Goal: Transaction & Acquisition: Obtain resource

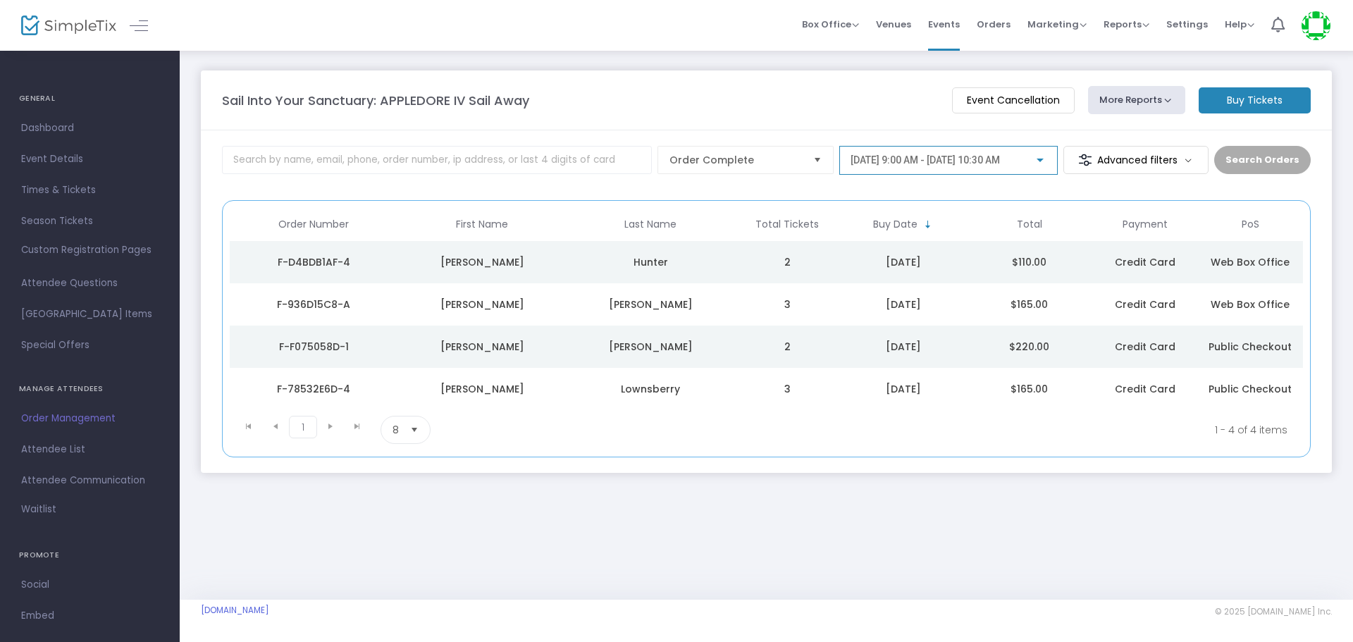
click at [1000, 159] on span "[DATE] 9:00 AM - [DATE] 10:30 AM" at bounding box center [924, 159] width 149 height 11
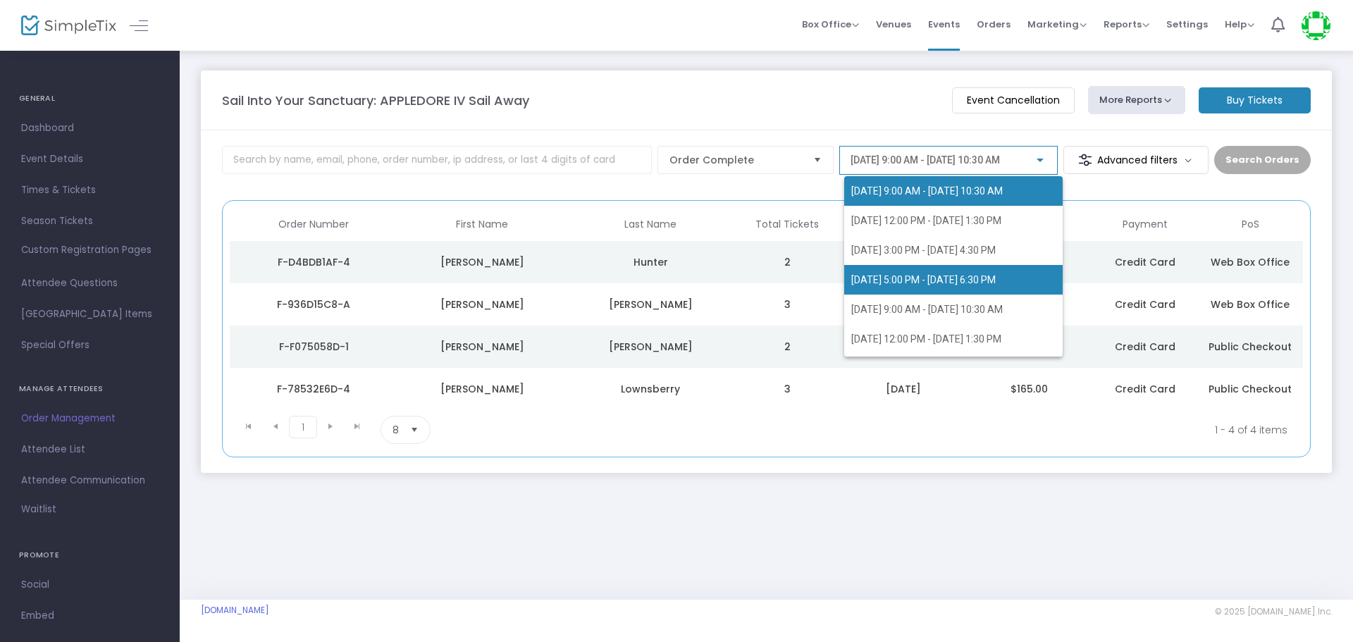
click at [976, 278] on span "[DATE] 5:00 PM - [DATE] 6:30 PM" at bounding box center [923, 279] width 144 height 11
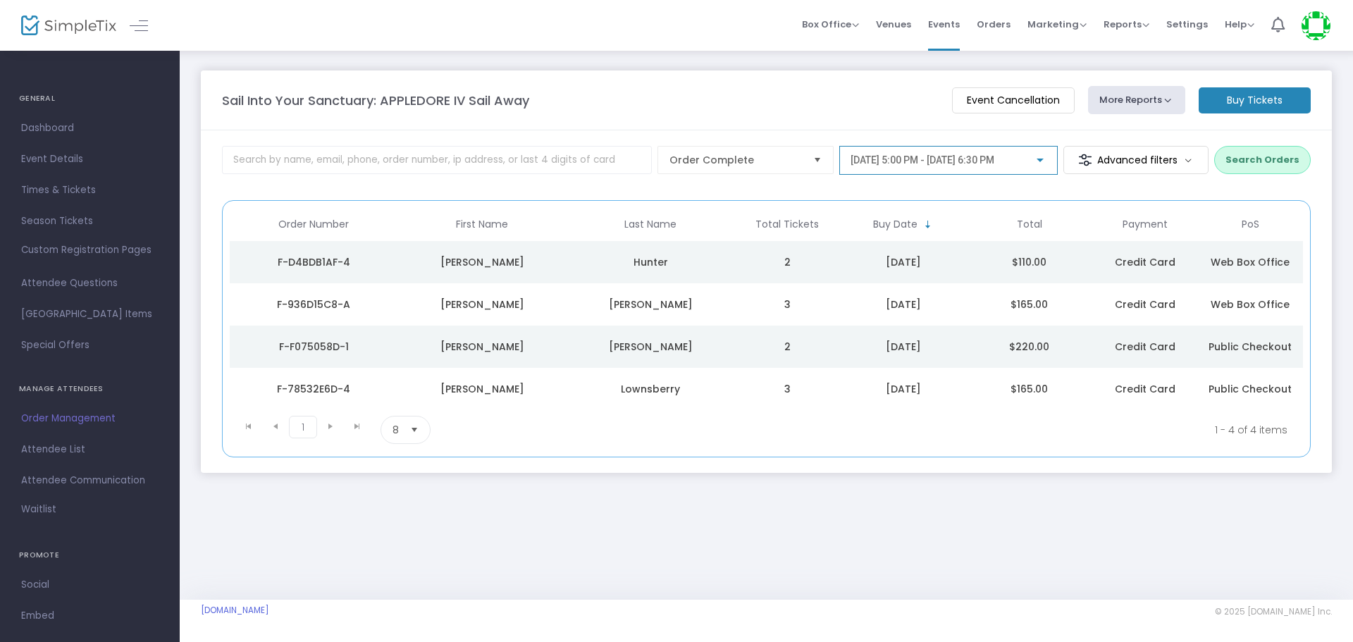
click at [1270, 149] on button "Search Orders" at bounding box center [1262, 160] width 97 height 28
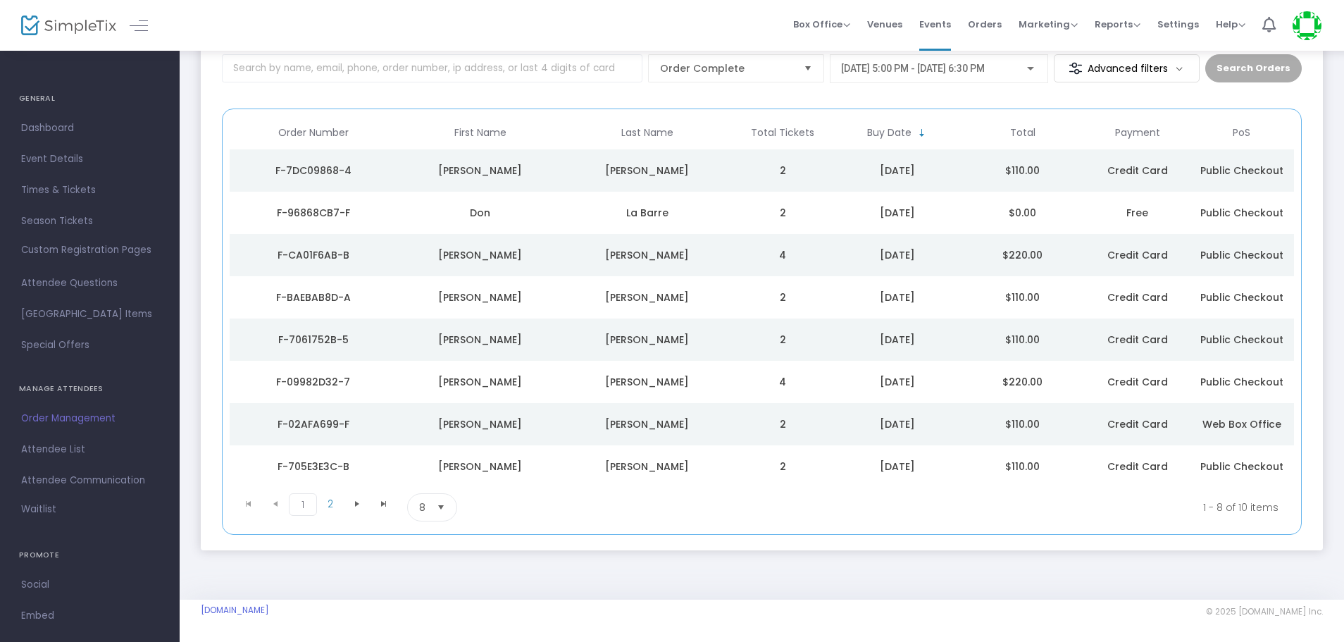
scroll to position [21, 0]
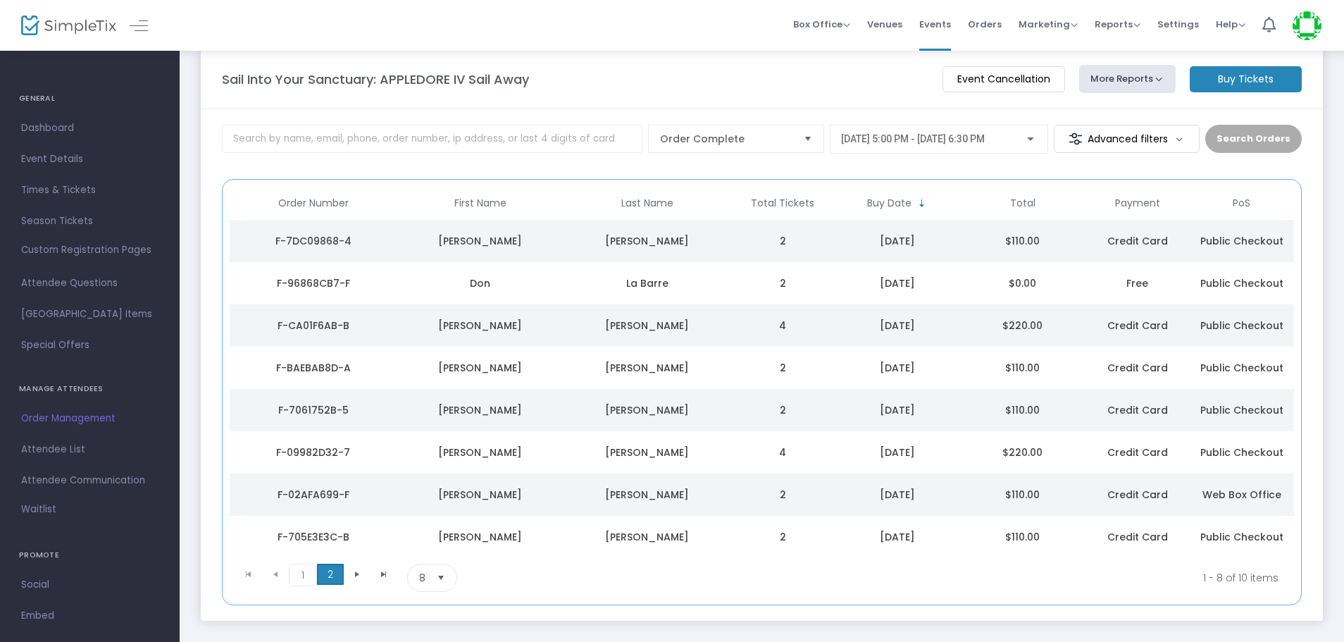
click at [333, 576] on span "2" at bounding box center [330, 574] width 27 height 21
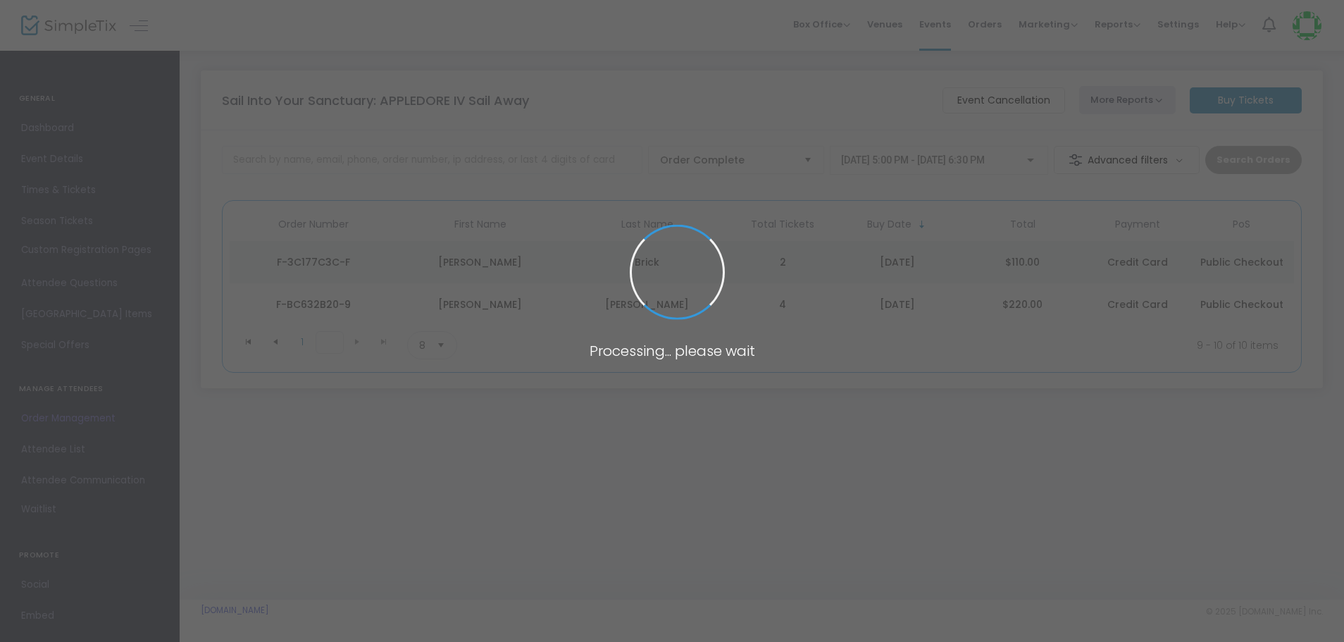
scroll to position [0, 0]
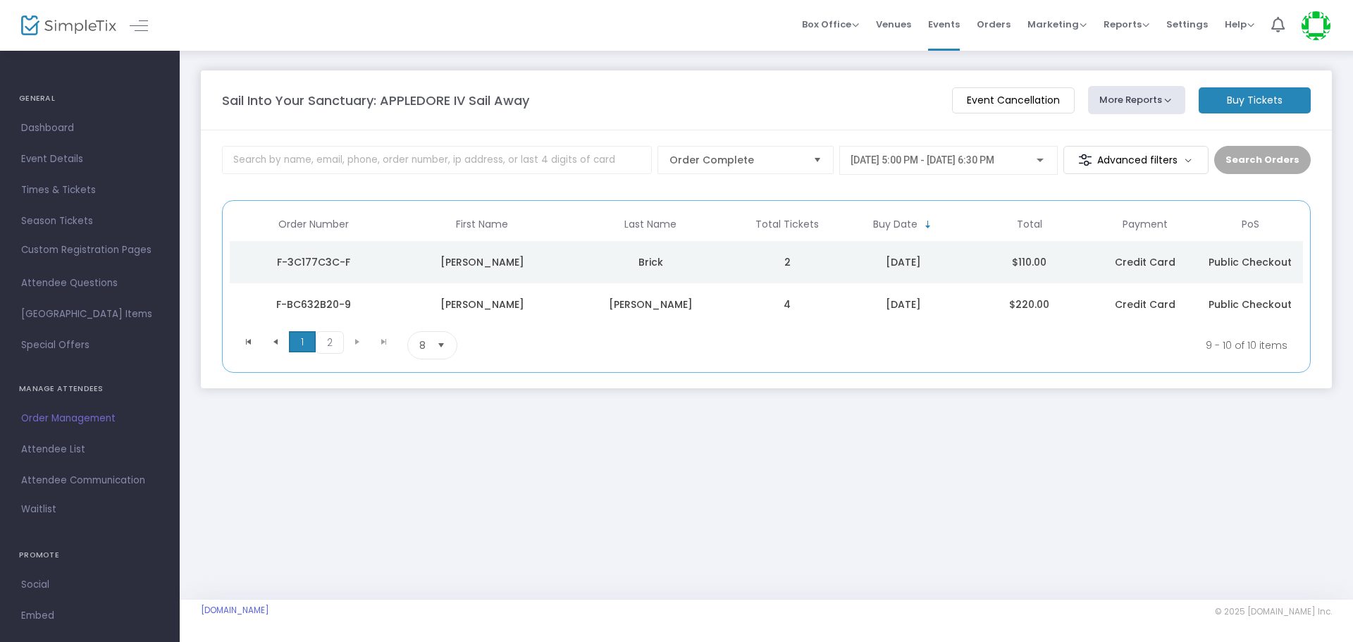
click at [294, 346] on span "1" at bounding box center [302, 341] width 27 height 21
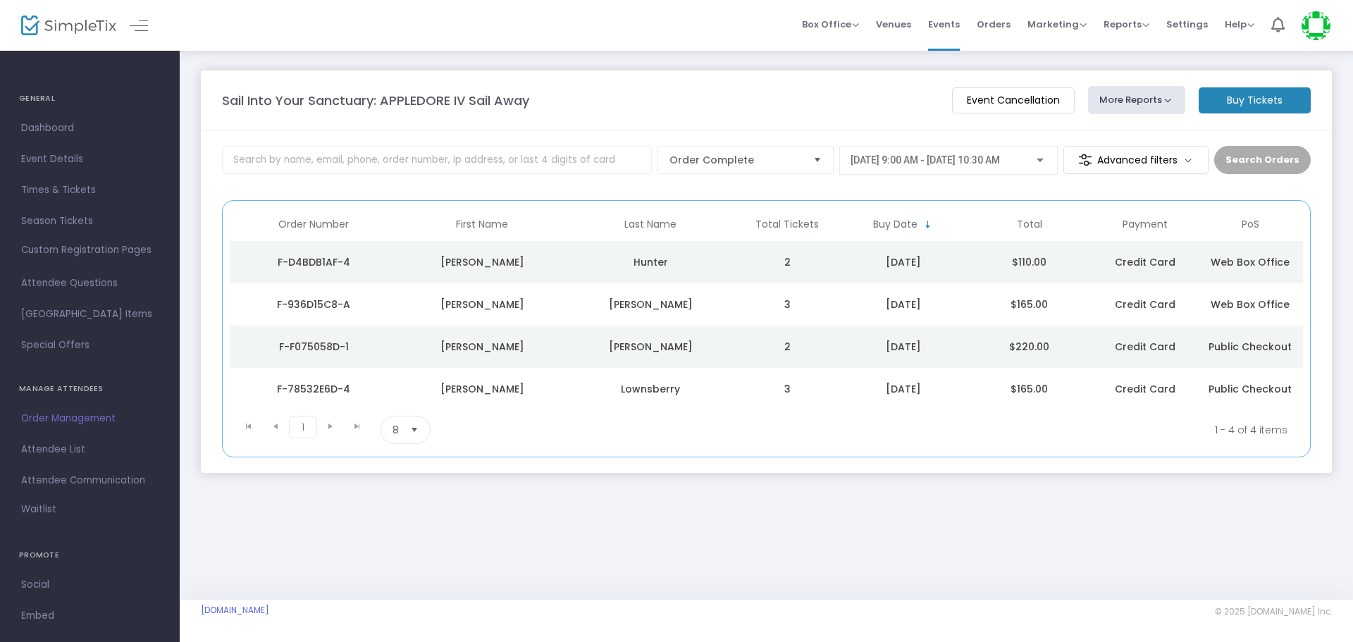
click at [1000, 161] on span "[DATE] 9:00 AM - [DATE] 10:30 AM" at bounding box center [924, 159] width 149 height 11
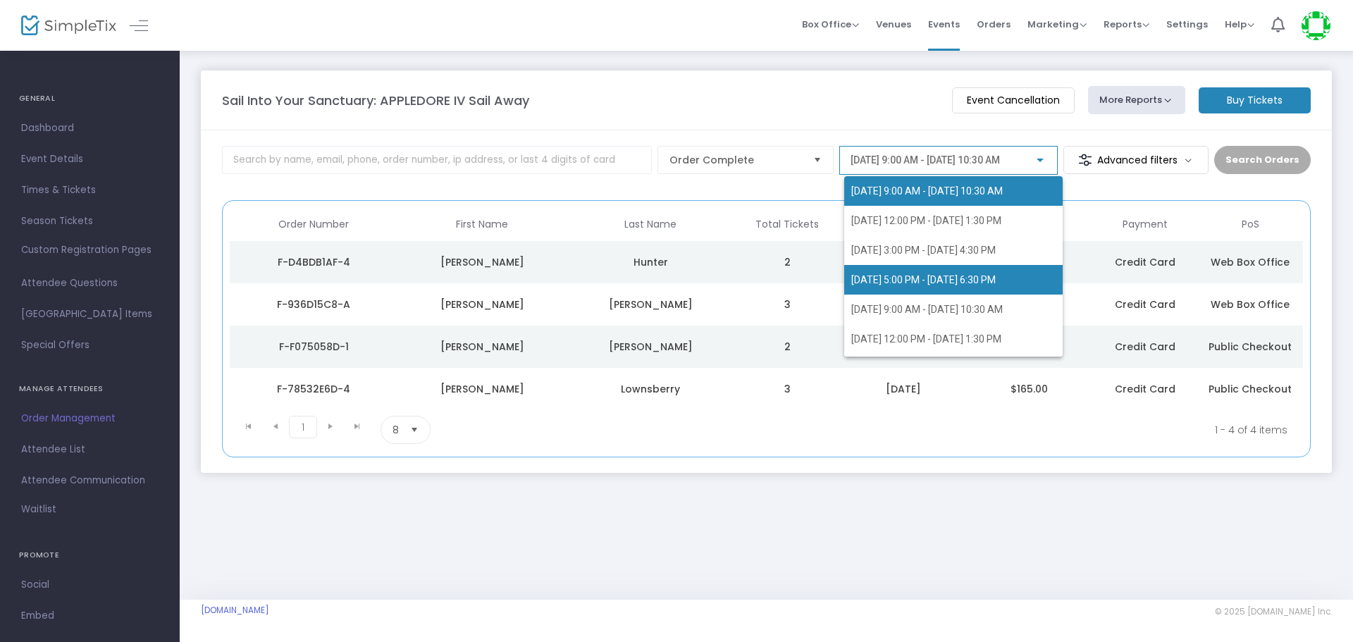
click at [947, 278] on span "[DATE] 5:00 PM - [DATE] 6:30 PM" at bounding box center [923, 279] width 144 height 11
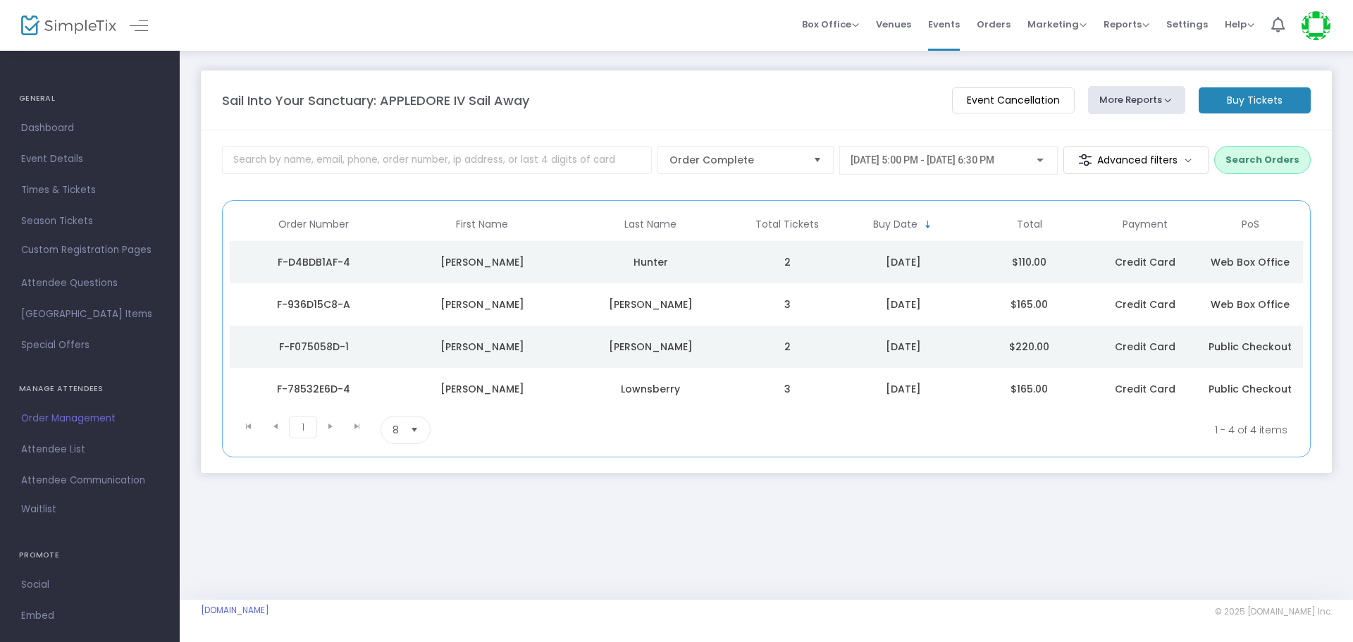
click at [1241, 157] on button "Search Orders" at bounding box center [1262, 160] width 97 height 28
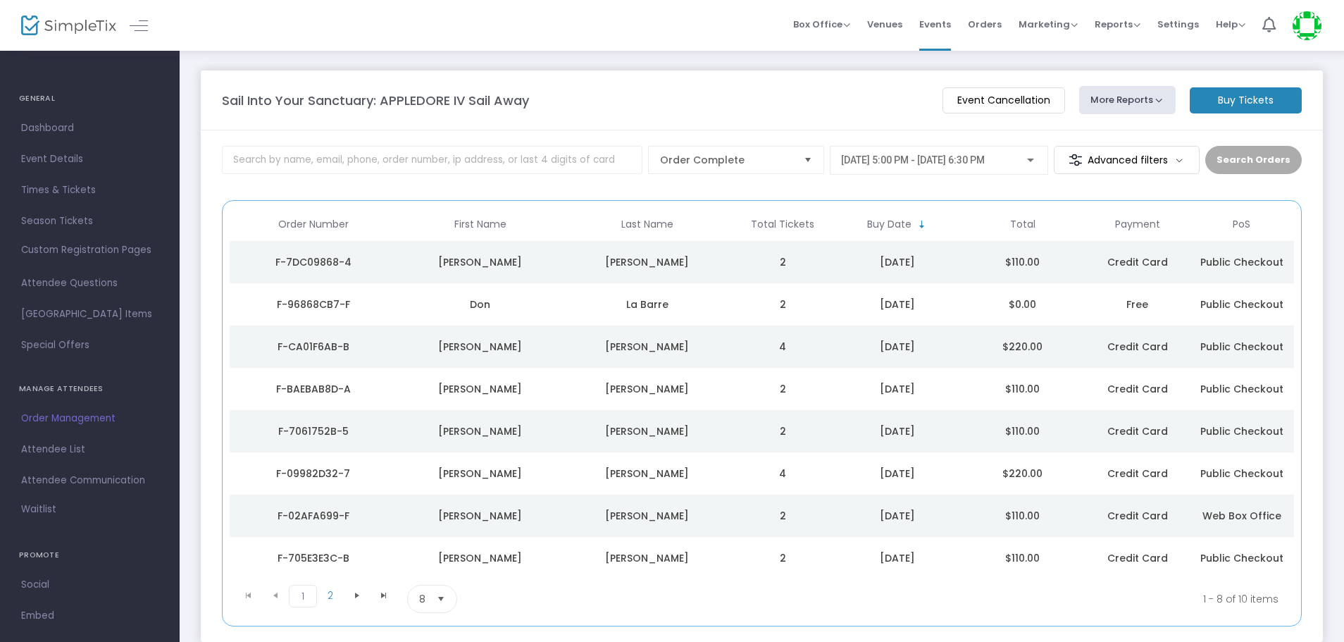
click at [1150, 107] on button "More Reports" at bounding box center [1127, 100] width 97 height 28
click at [1142, 182] on li "Export Order List" at bounding box center [1154, 188] width 148 height 27
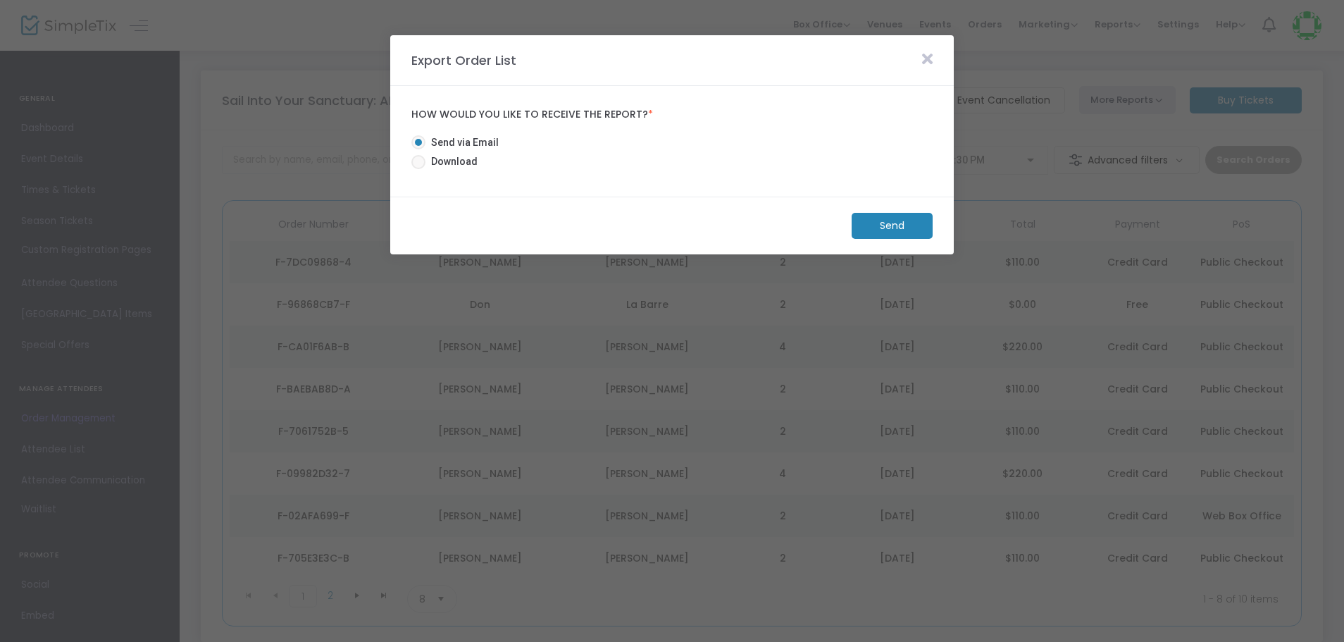
click at [435, 163] on span "Download" at bounding box center [451, 161] width 52 height 15
click at [418, 169] on input "Download" at bounding box center [418, 169] width 1 height 1
radio input "true"
click at [895, 218] on m-button "Download" at bounding box center [880, 226] width 105 height 26
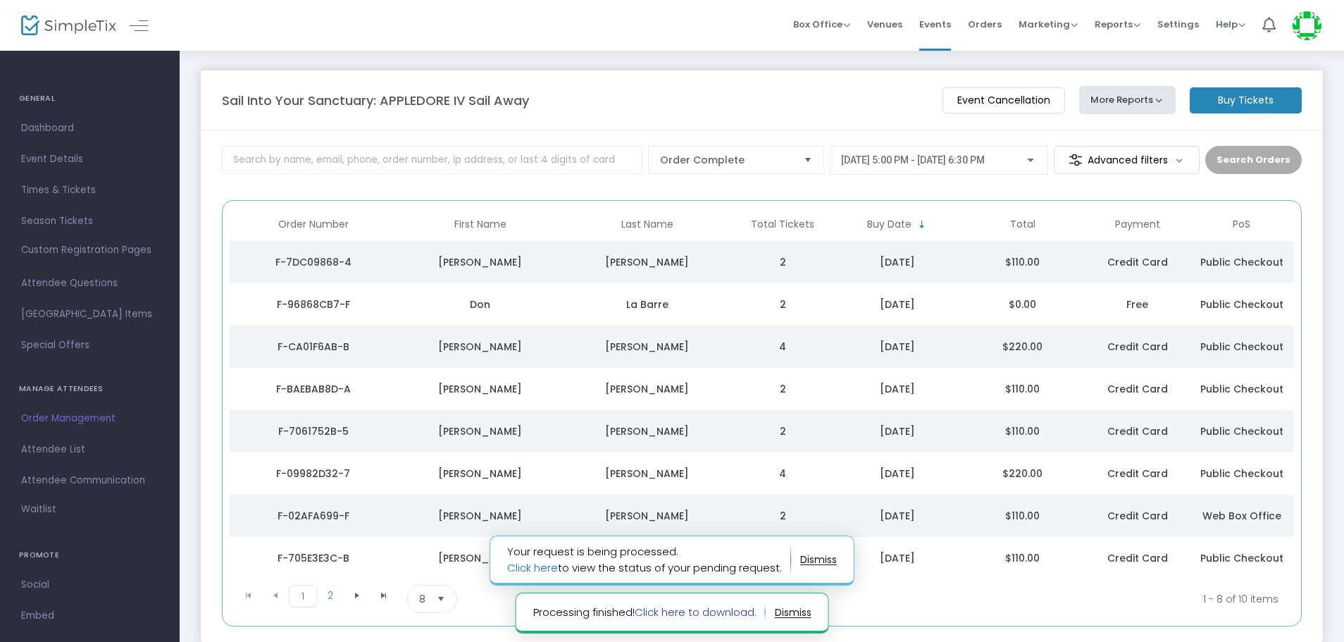
click at [695, 616] on link "Click here to download." at bounding box center [696, 611] width 122 height 15
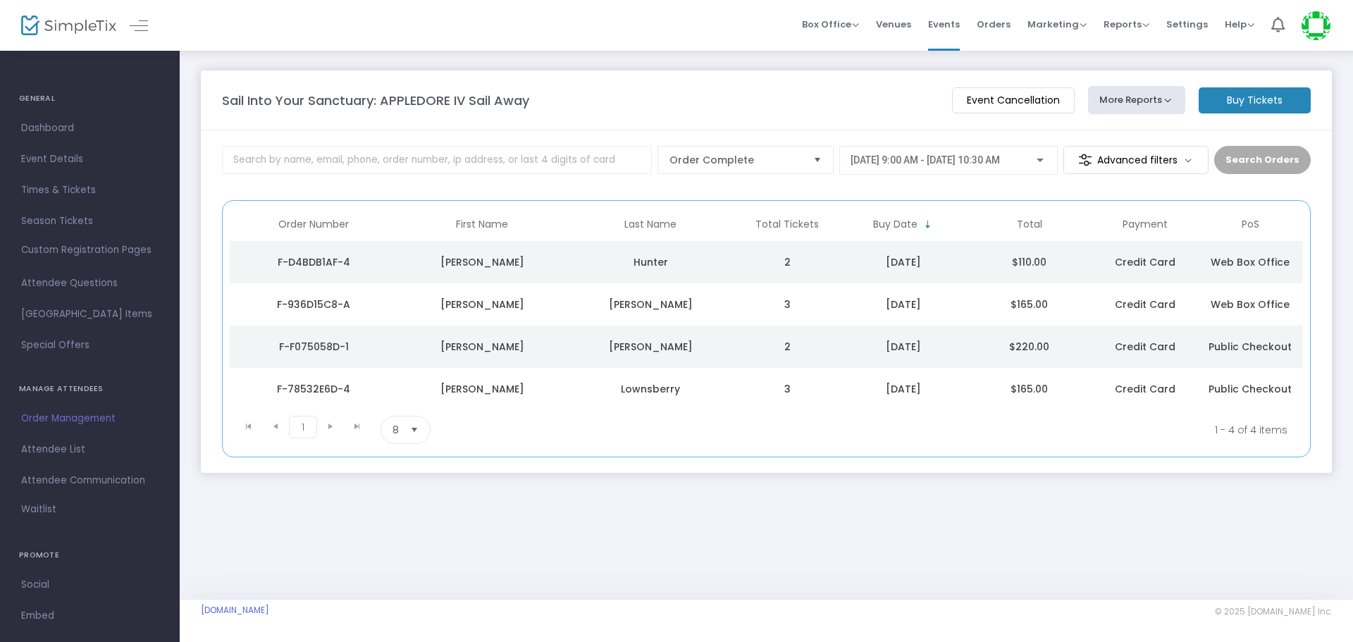
click at [1043, 163] on div at bounding box center [1039, 160] width 13 height 11
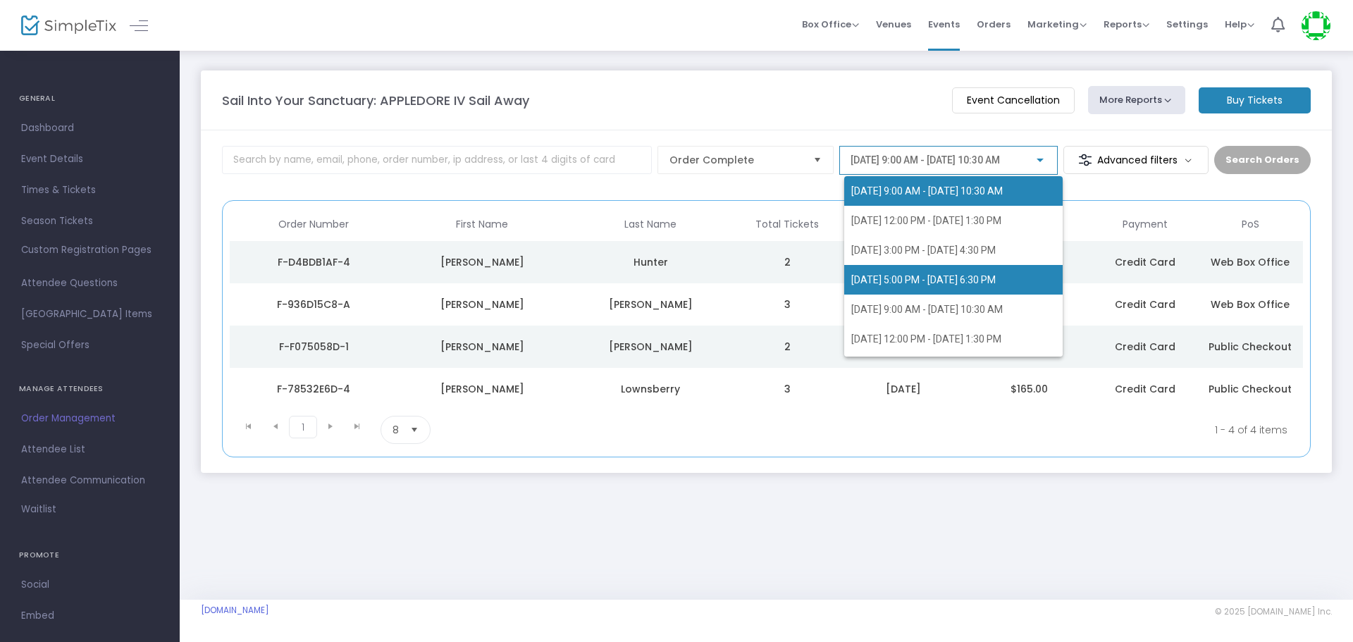
click at [937, 280] on span "[DATE] 5:00 PM - [DATE] 6:30 PM" at bounding box center [923, 279] width 144 height 11
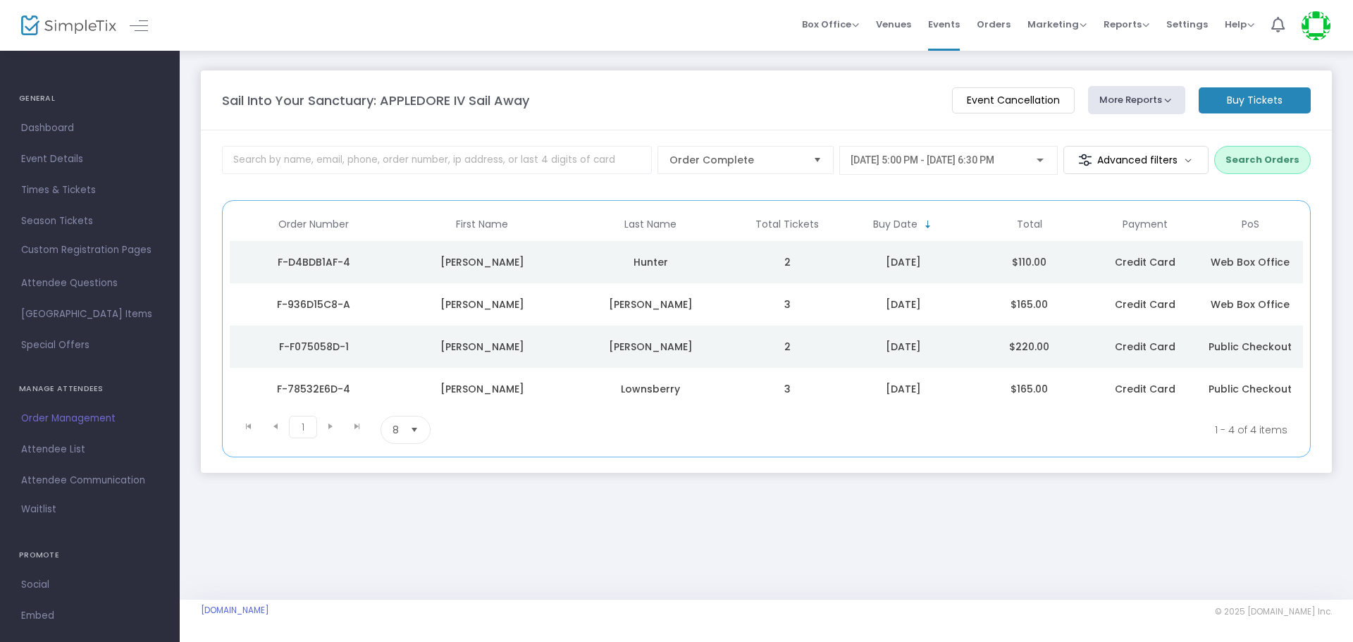
click at [1259, 163] on button "Search Orders" at bounding box center [1262, 160] width 97 height 28
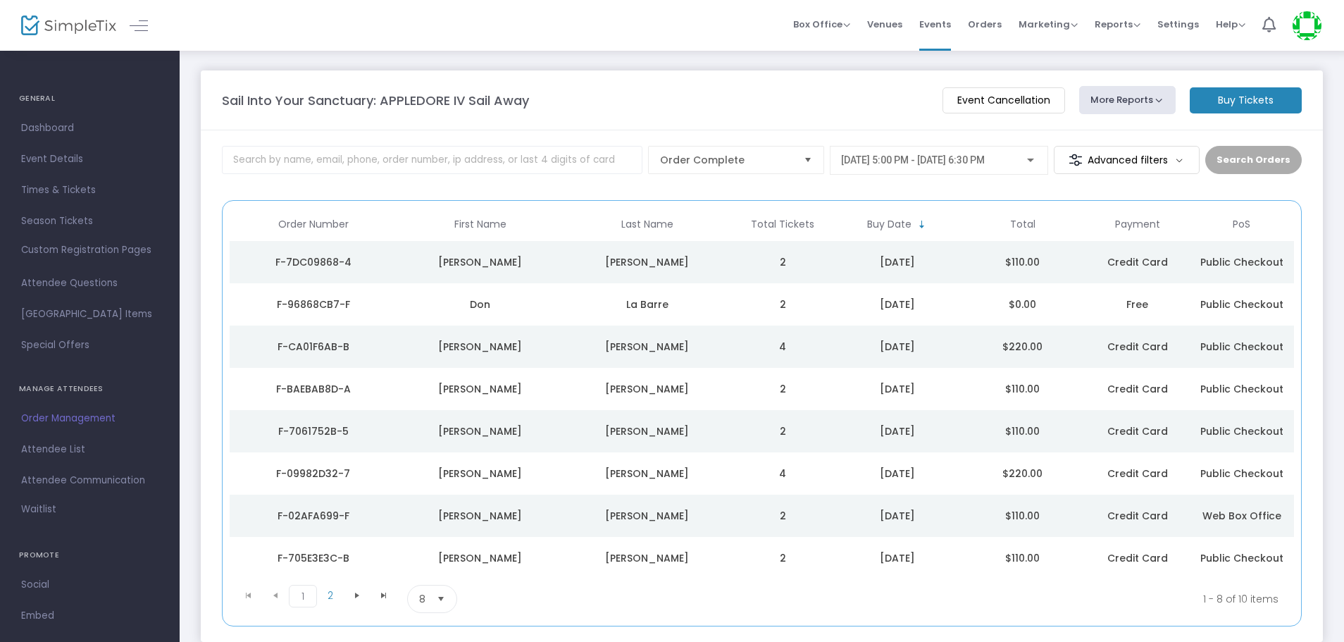
click at [85, 23] on img at bounding box center [68, 25] width 95 height 20
